Goal: Task Accomplishment & Management: Manage account settings

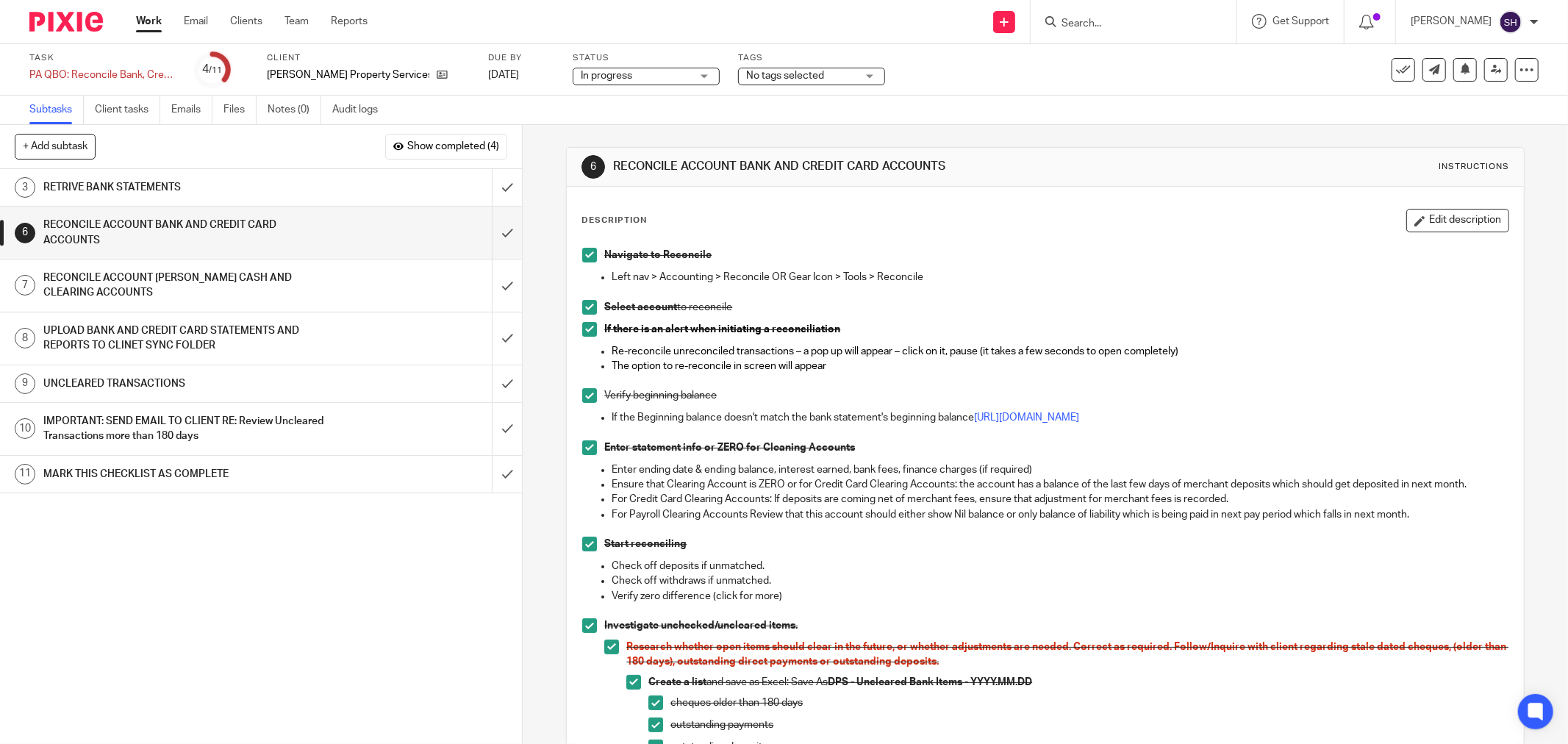
scroll to position [823, 0]
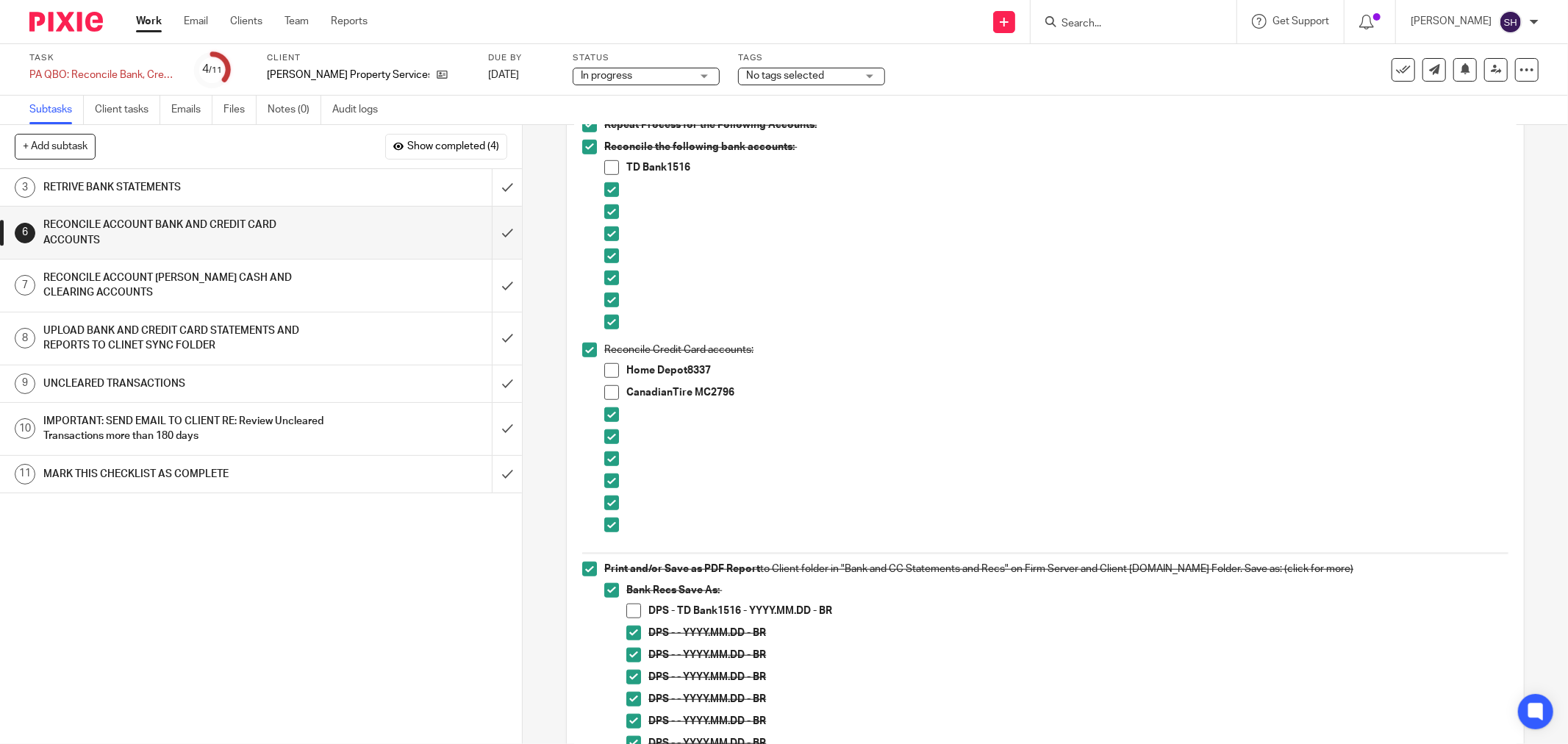
drag, startPoint x: 937, startPoint y: 668, endPoint x: 931, endPoint y: 658, distance: 11.7
click at [938, 665] on div "DPS - - YYYY.MM.DD - BR" at bounding box center [1078, 658] width 860 height 22
click at [605, 375] on span at bounding box center [611, 370] width 15 height 15
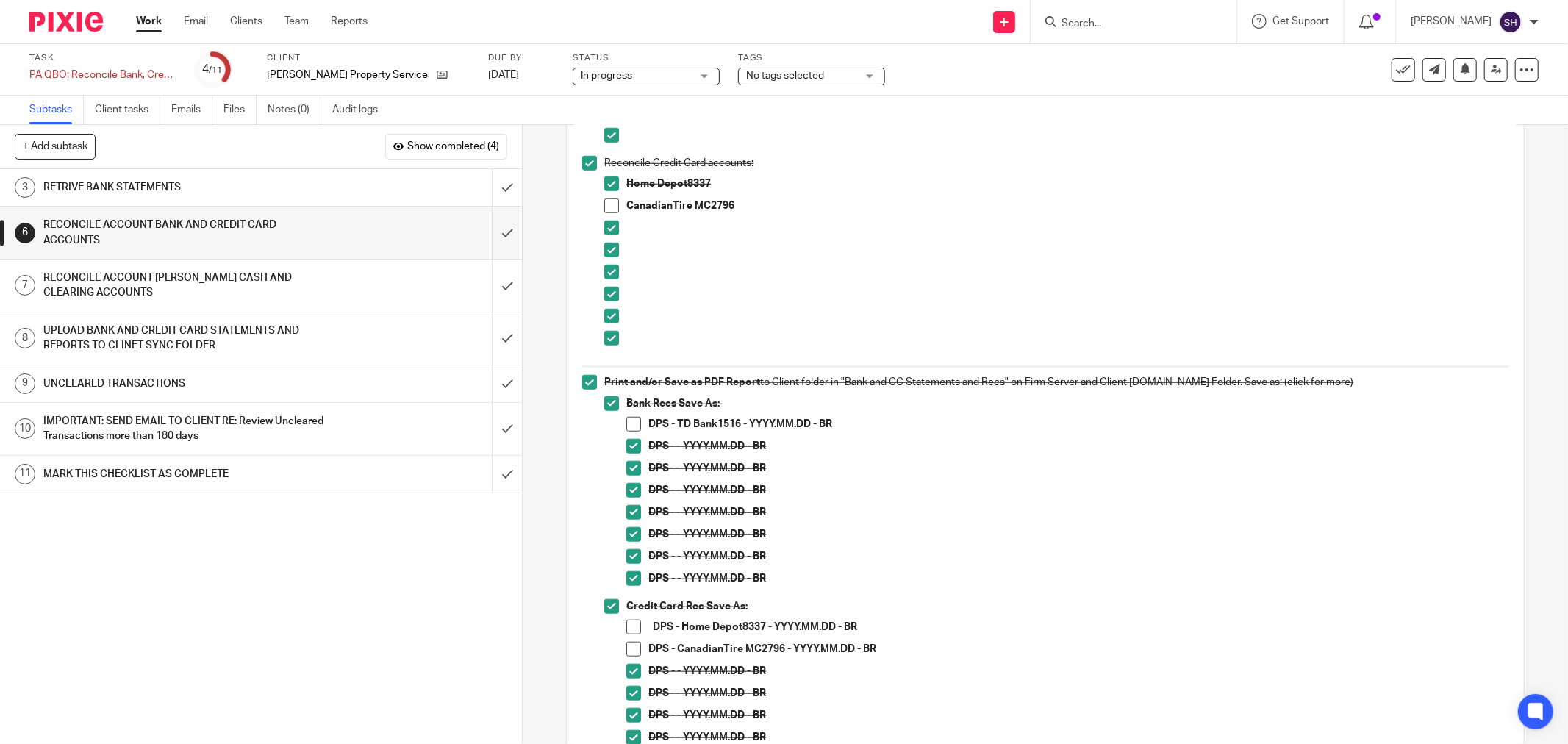
scroll to position [1068, 0]
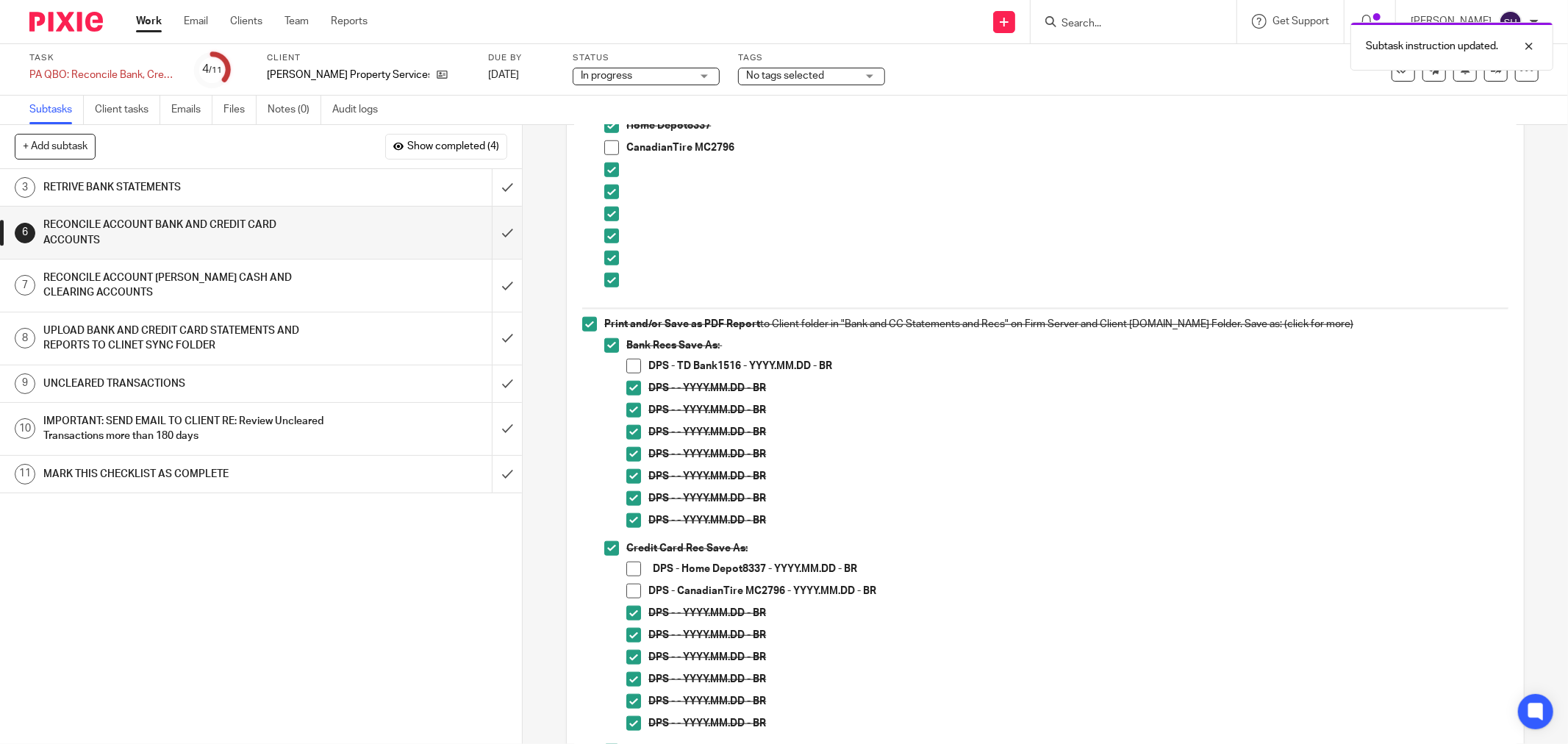
click at [628, 569] on span at bounding box center [634, 569] width 15 height 15
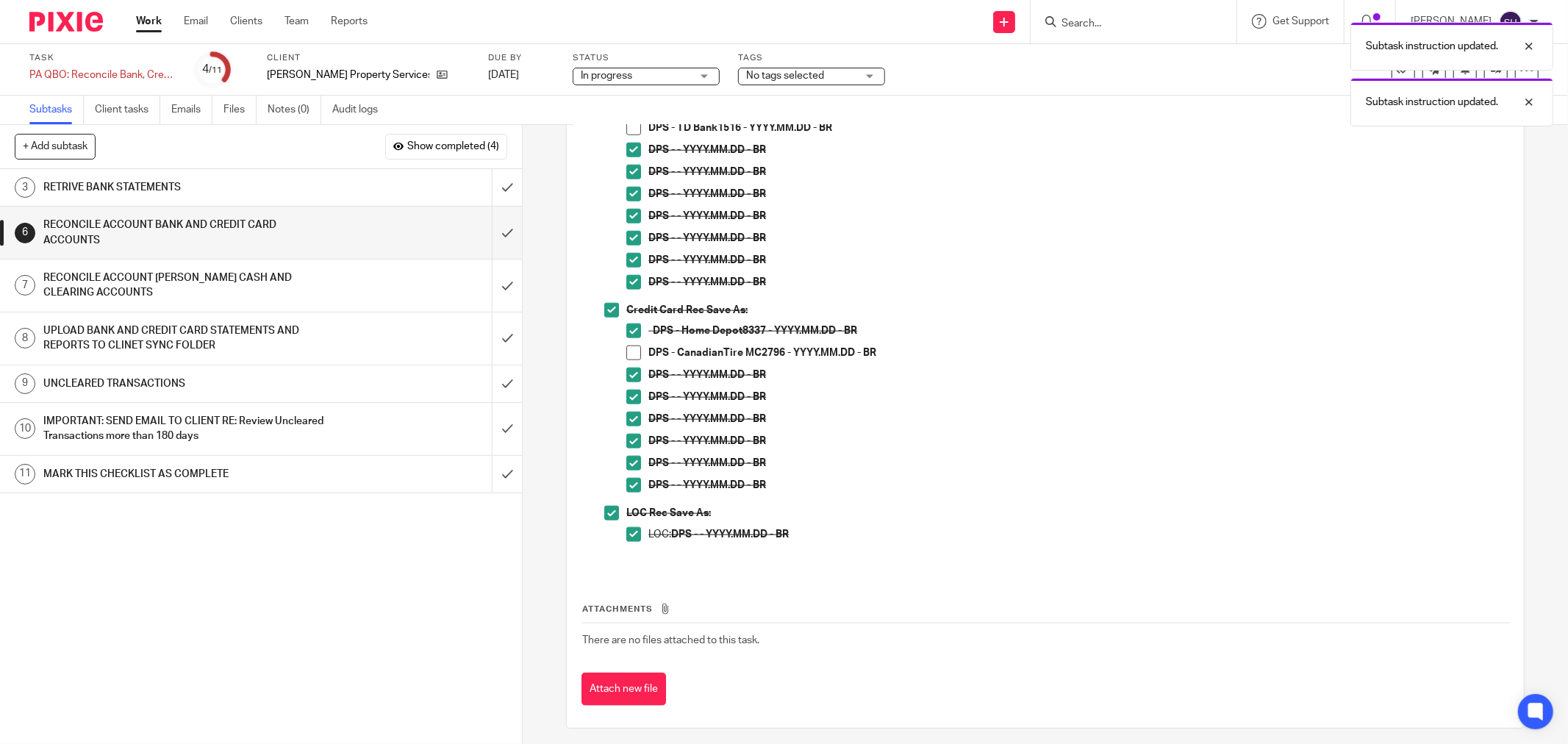
scroll to position [1314, 0]
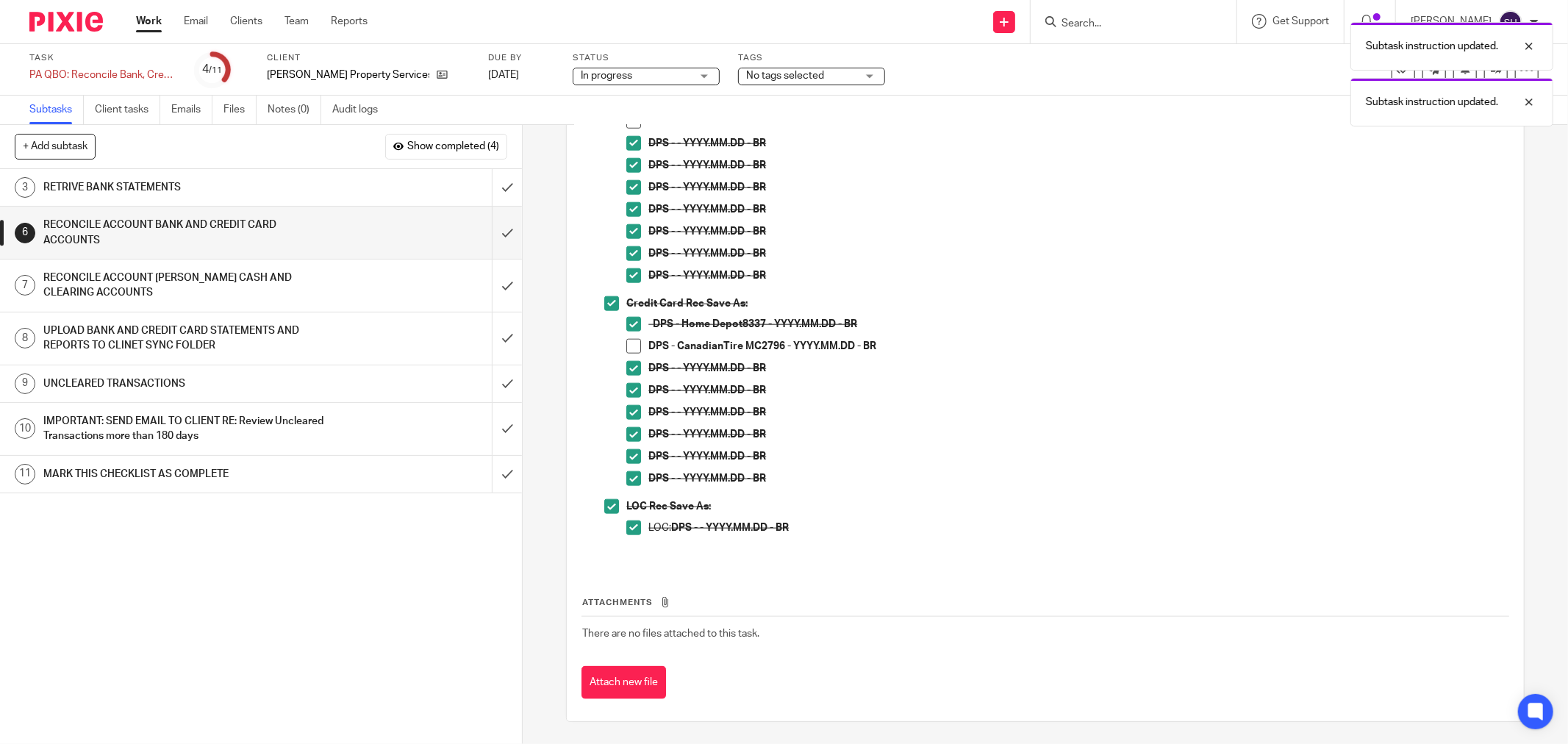
click at [591, 77] on span "In progress" at bounding box center [607, 75] width 52 height 10
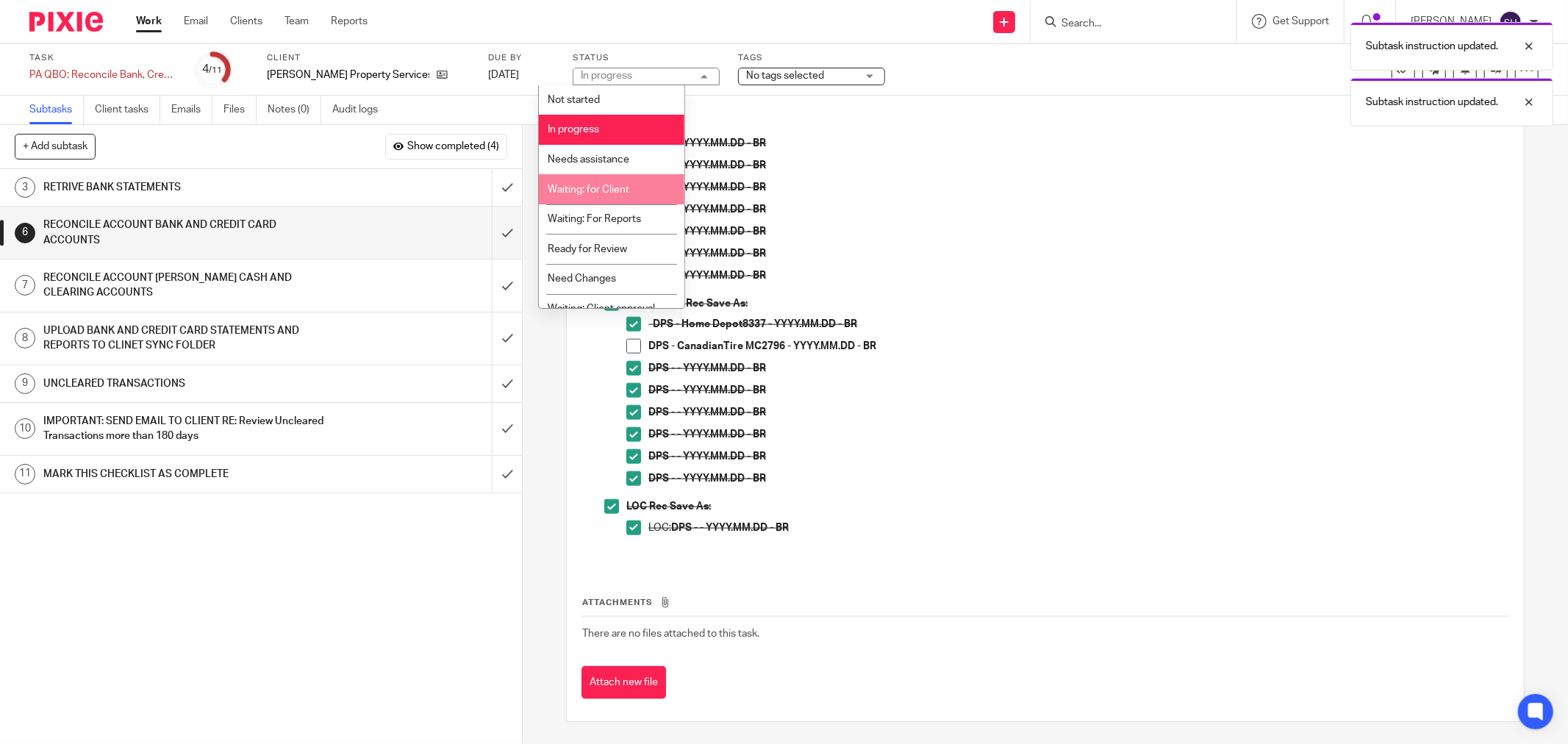
click at [607, 186] on span "Waiting: for Client" at bounding box center [590, 189] width 82 height 10
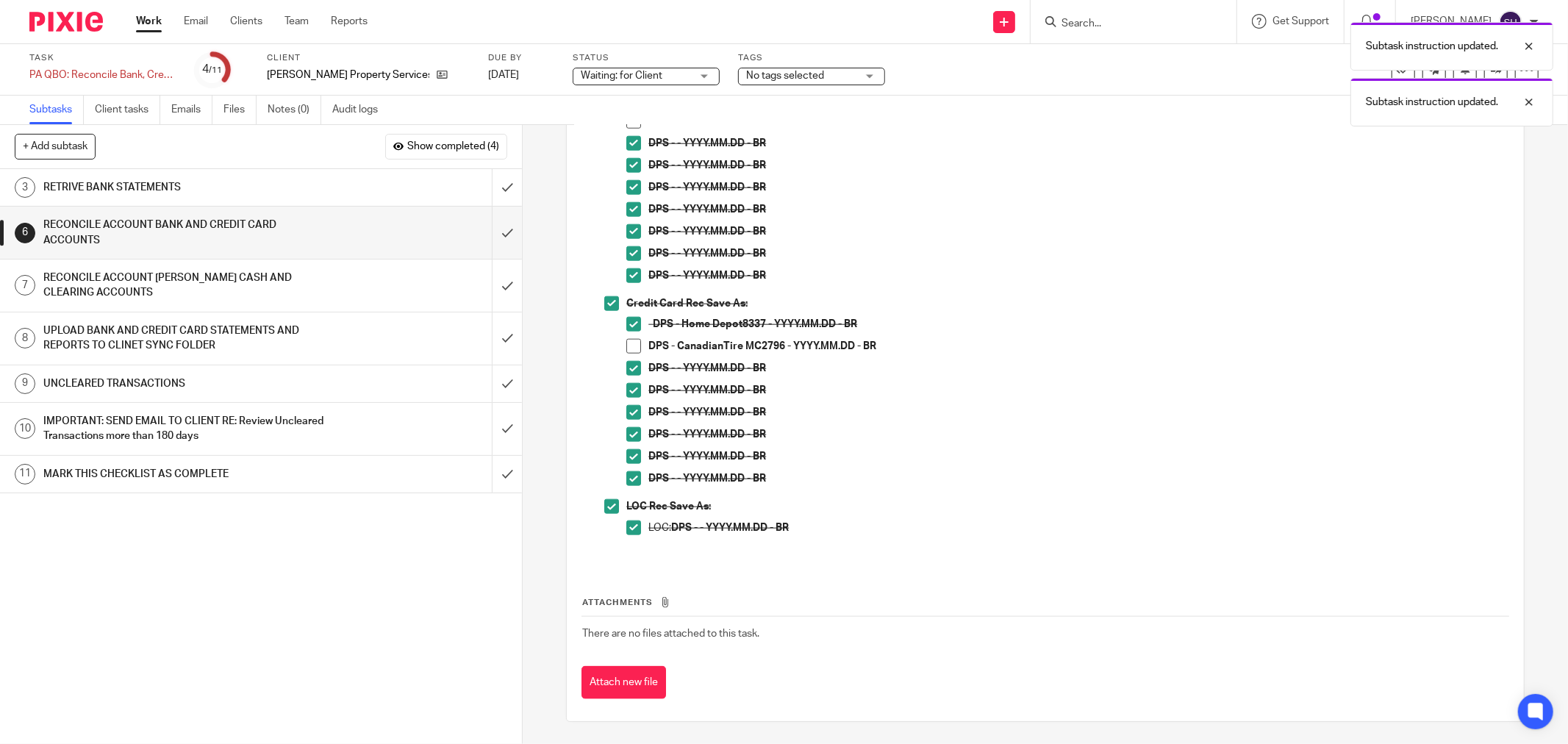
click at [163, 19] on ul "Work Email Clients Team Reports" at bounding box center [262, 21] width 254 height 15
click at [150, 25] on link "Work" at bounding box center [148, 21] width 25 height 15
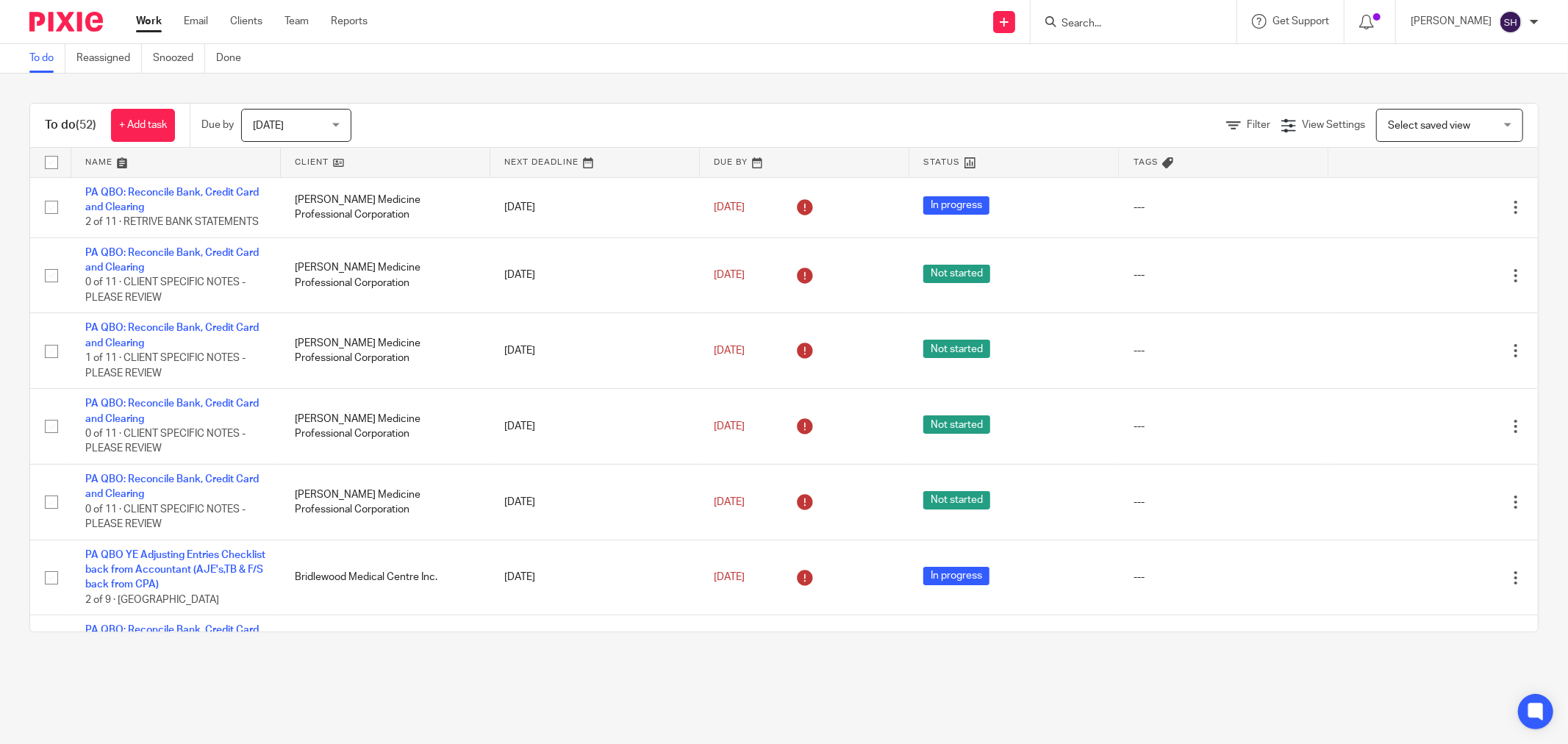
click at [350, 160] on link at bounding box center [385, 163] width 209 height 29
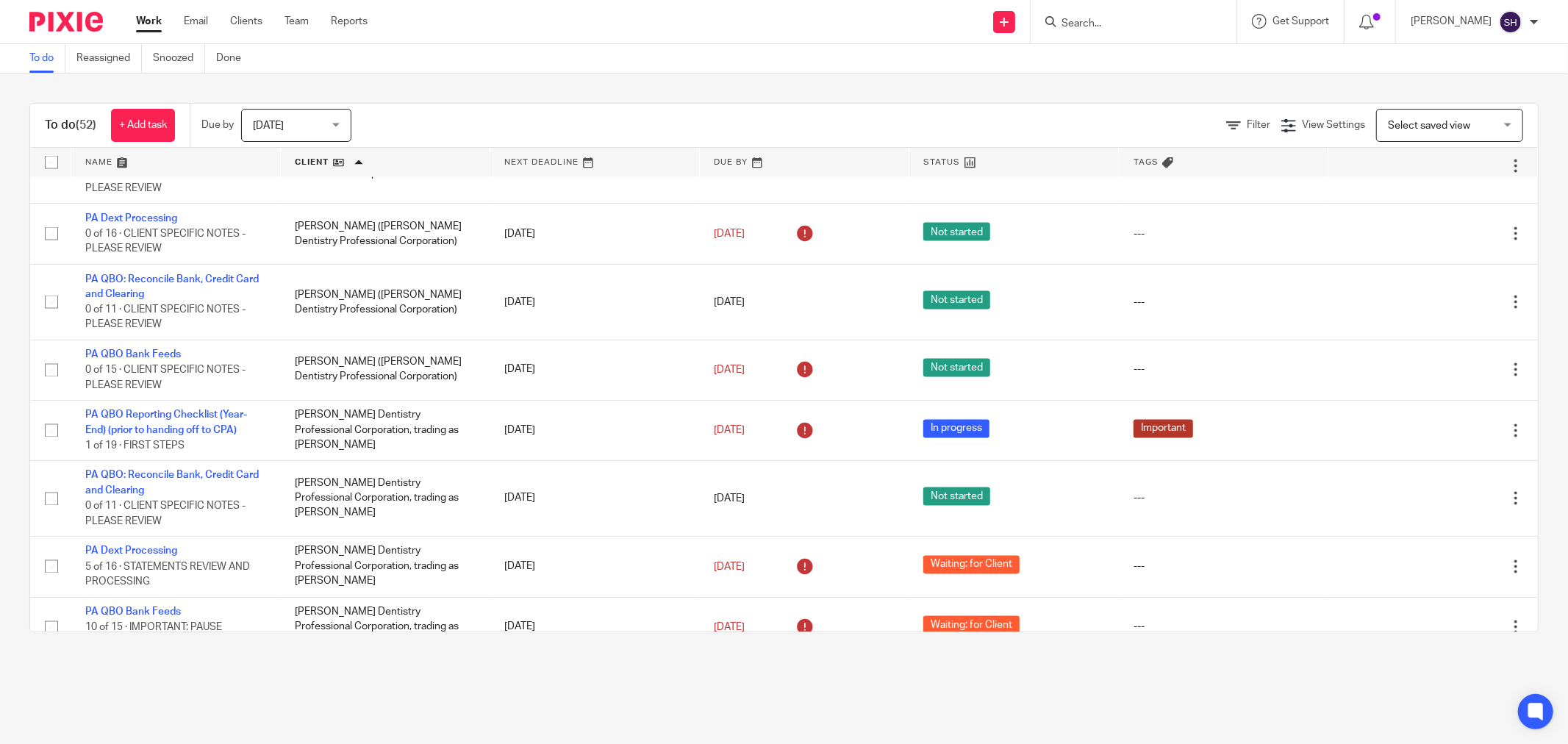
scroll to position [2206, 0]
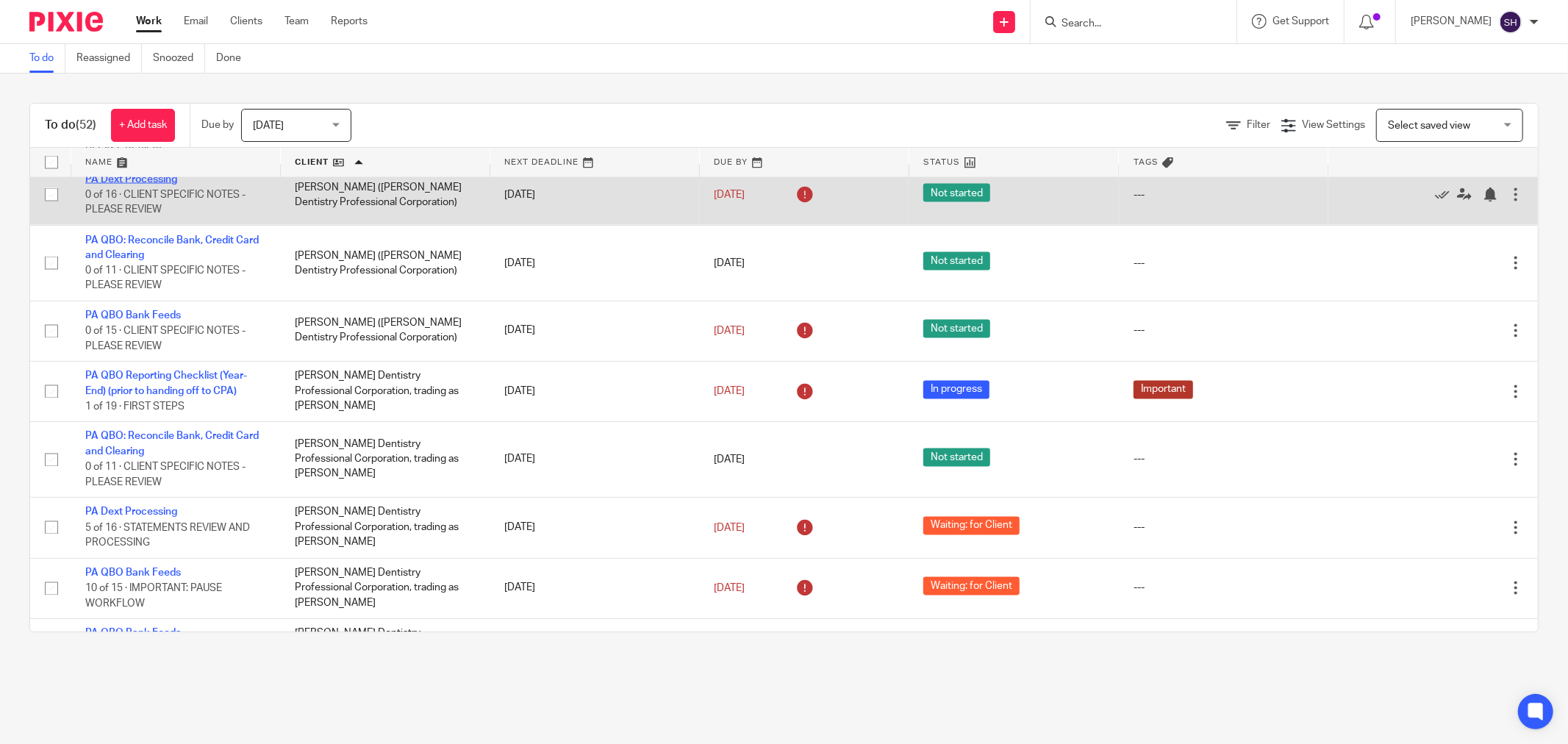
click at [111, 184] on link "PA Dext Processing" at bounding box center [131, 179] width 92 height 10
